Goal: Task Accomplishment & Management: Complete application form

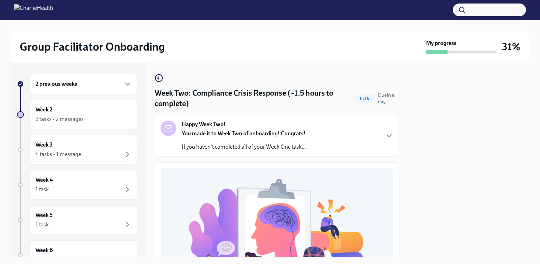
scroll to position [233, 0]
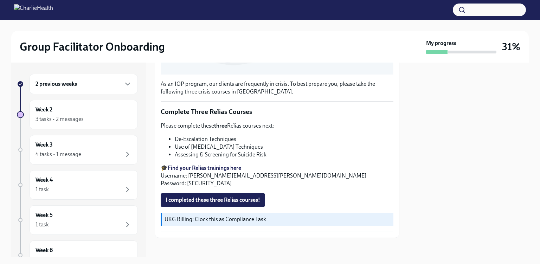
click at [200, 198] on span "I completed these three Relias courses!" at bounding box center [213, 199] width 95 height 7
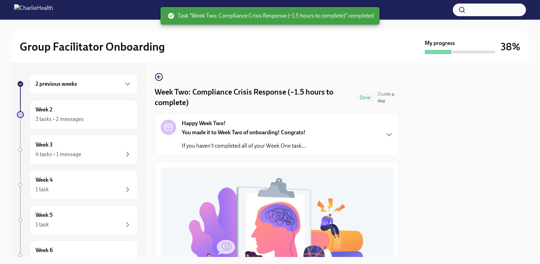
scroll to position [0, 0]
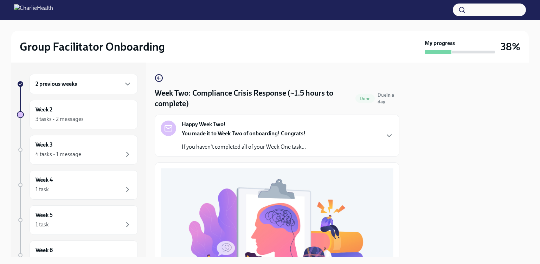
click at [387, 135] on icon "button" at bounding box center [389, 136] width 4 height 2
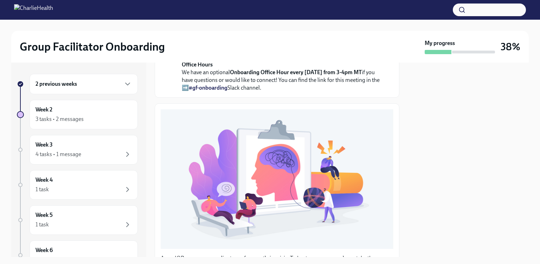
scroll to position [202, 0]
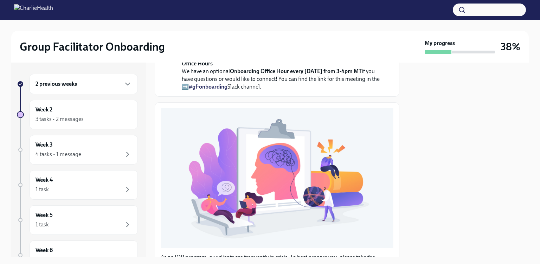
click at [69, 120] on div "3 tasks • 2 messages" at bounding box center [59, 119] width 48 height 8
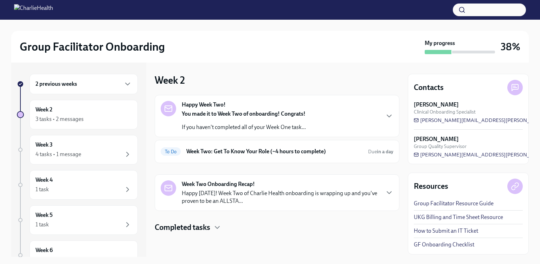
click at [230, 154] on h6 "Week Two: Get To Know Your Role (~4 hours to complete)" at bounding box center [274, 152] width 176 height 8
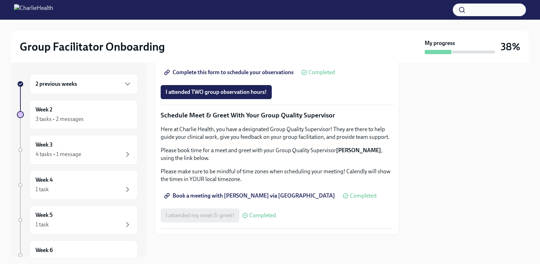
scroll to position [557, 0]
click at [201, 96] on span "I attended TWO group observation hours!" at bounding box center [216, 92] width 101 height 7
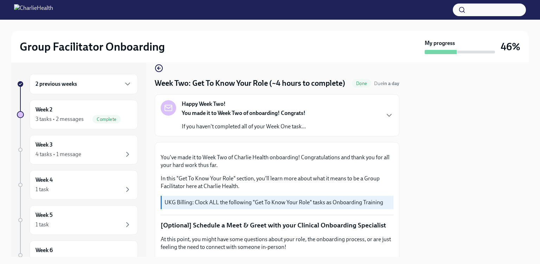
scroll to position [0, 0]
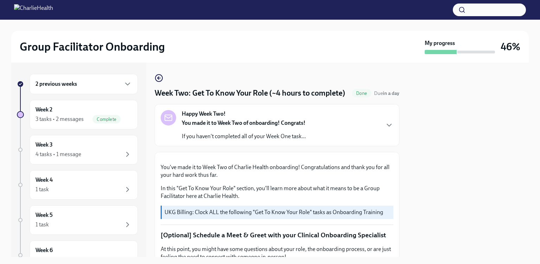
click at [79, 118] on div "3 tasks • 2 messages" at bounding box center [59, 119] width 48 height 8
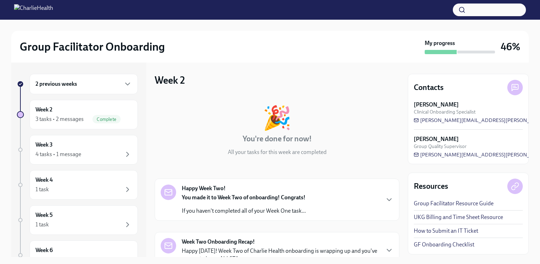
click at [299, 199] on strong "You made it to Week Two of onboarding! Congrats!" at bounding box center [244, 197] width 124 height 7
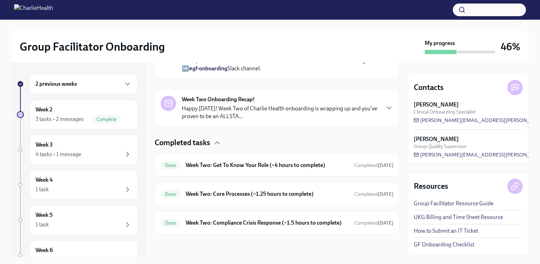
scroll to position [372, 0]
click at [58, 156] on div "4 tasks • 1 message" at bounding box center [58, 154] width 46 height 8
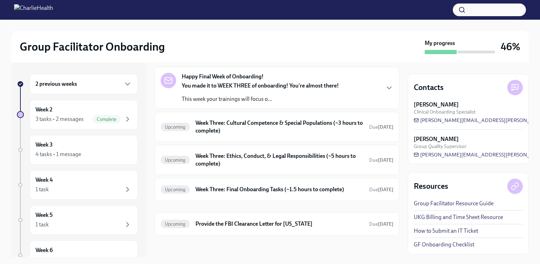
click at [250, 127] on h6 "Week Three: Cultural Competence & Special Populations (~3 hours to complete)" at bounding box center [279, 126] width 168 height 15
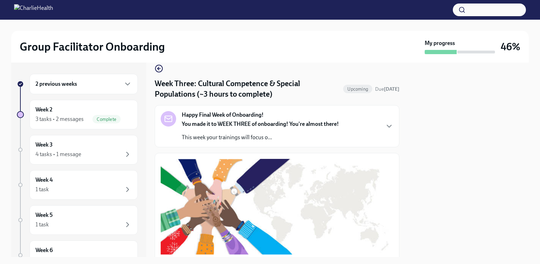
scroll to position [9, 0]
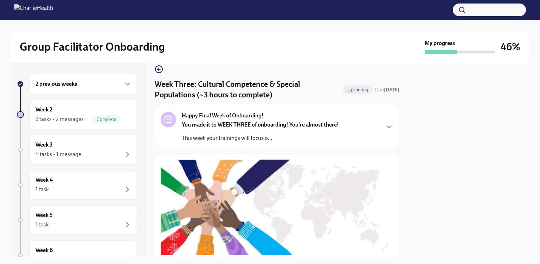
click at [60, 123] on div "3 tasks • 2 messages Complete" at bounding box center [83, 119] width 96 height 8
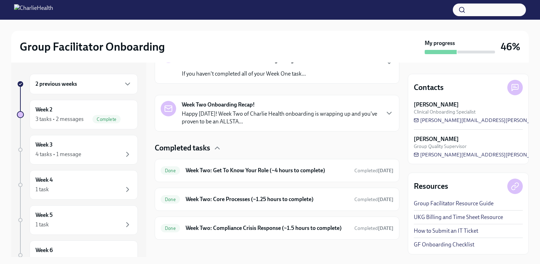
scroll to position [141, 0]
